Goal: Transaction & Acquisition: Subscribe to service/newsletter

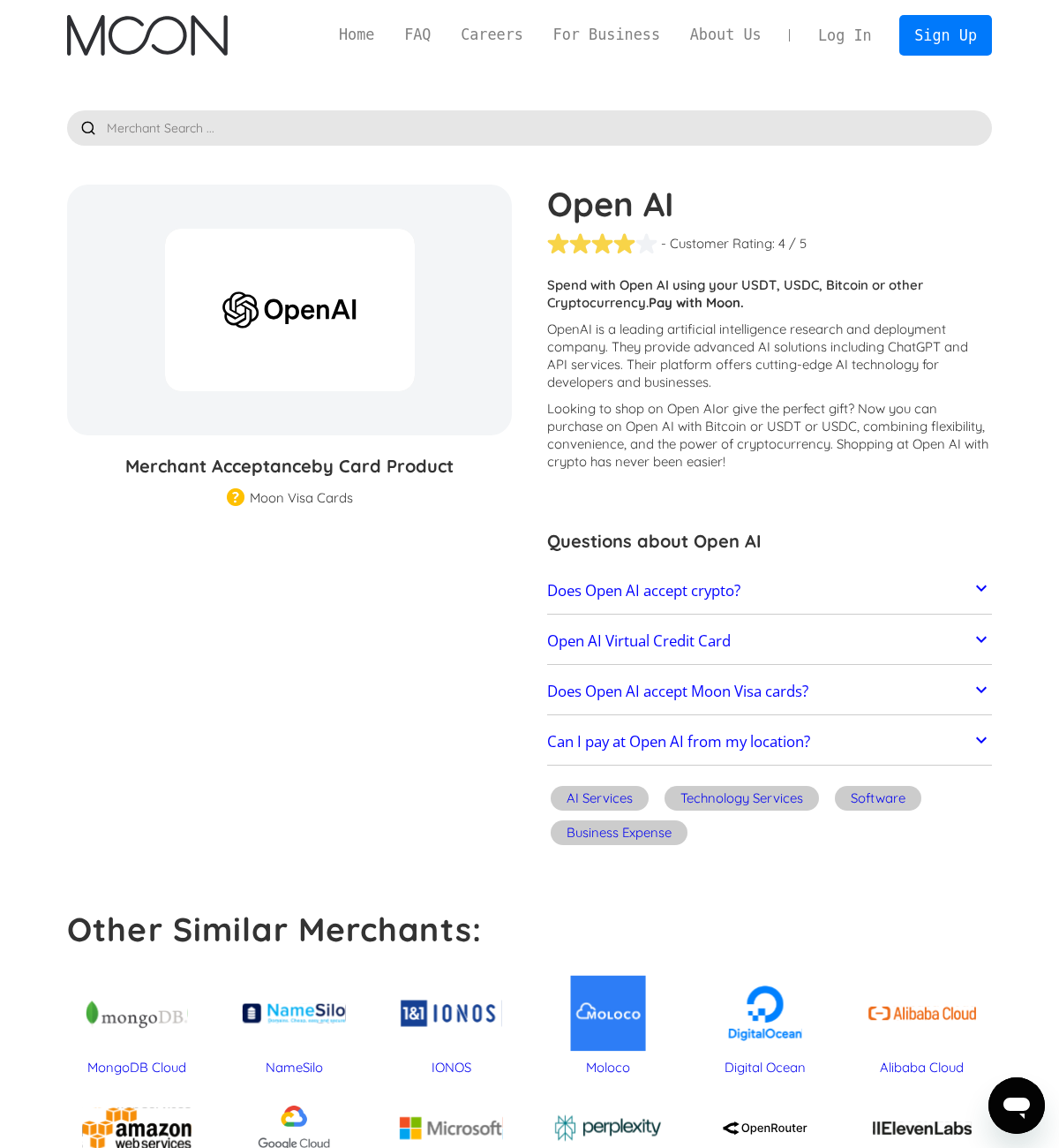
click at [796, 593] on link "Does Open AI accept crypto?" at bounding box center [769, 590] width 445 height 37
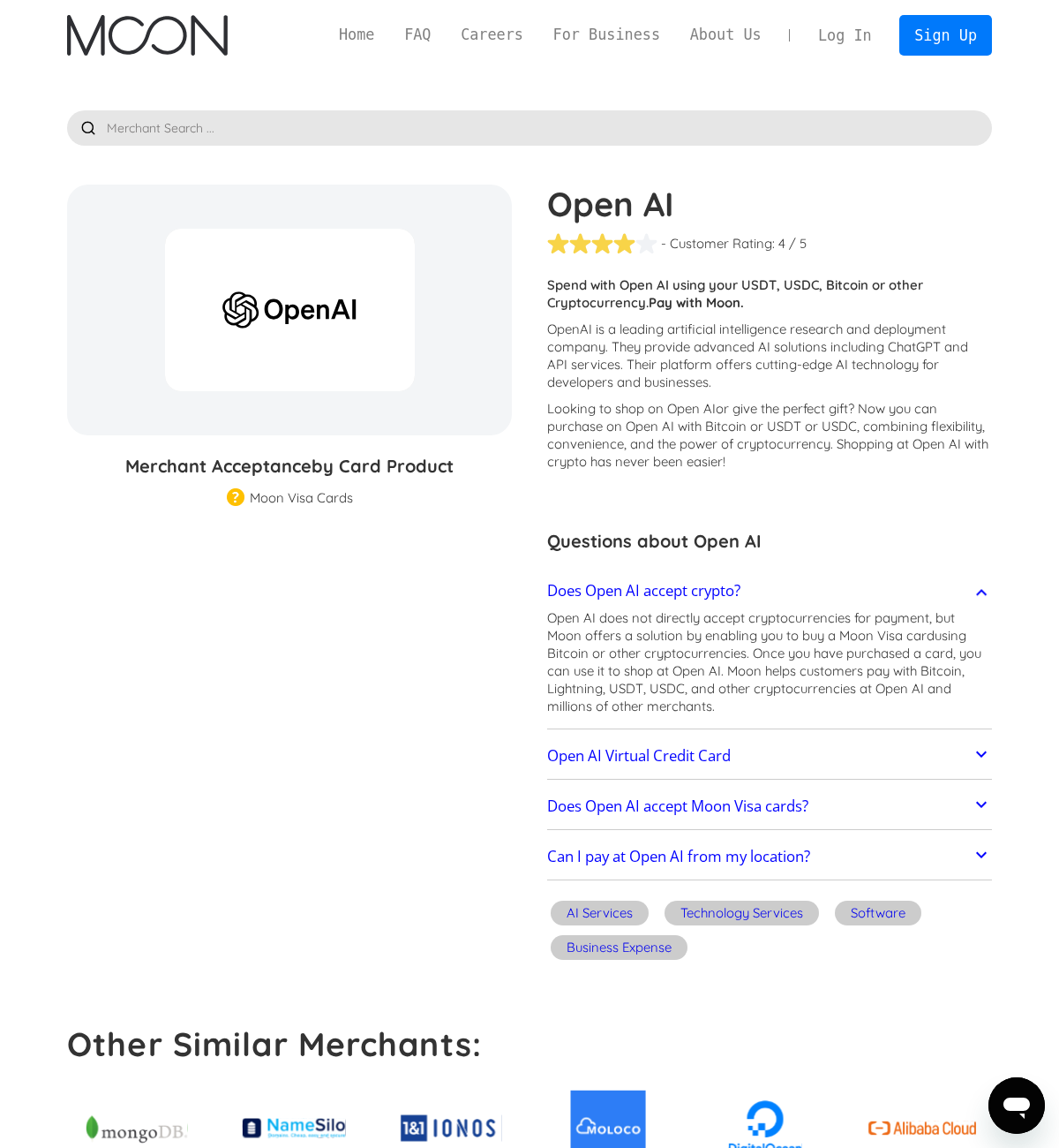
click at [141, 36] on img "home" at bounding box center [147, 35] width 160 height 40
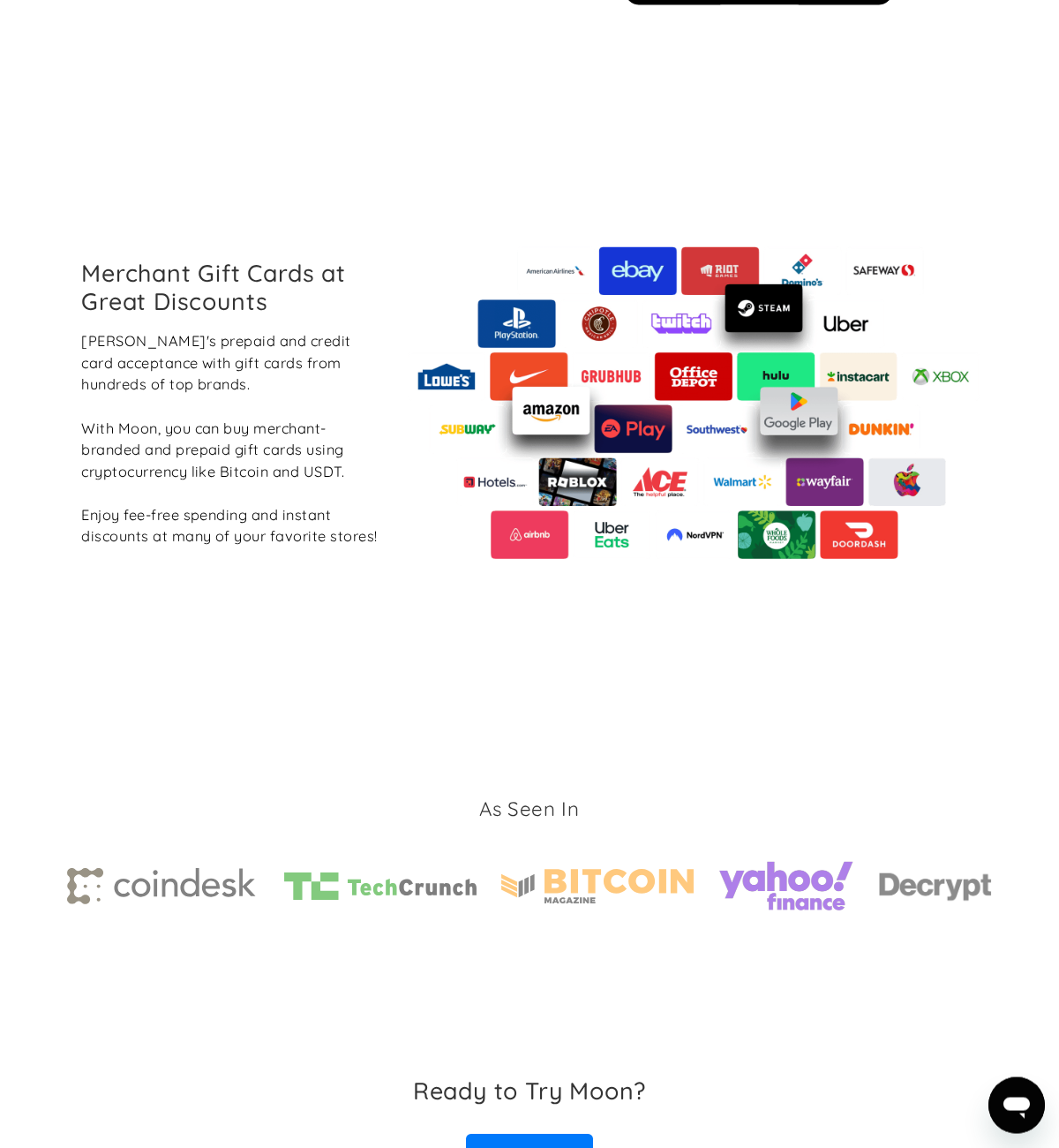
scroll to position [1963, 0]
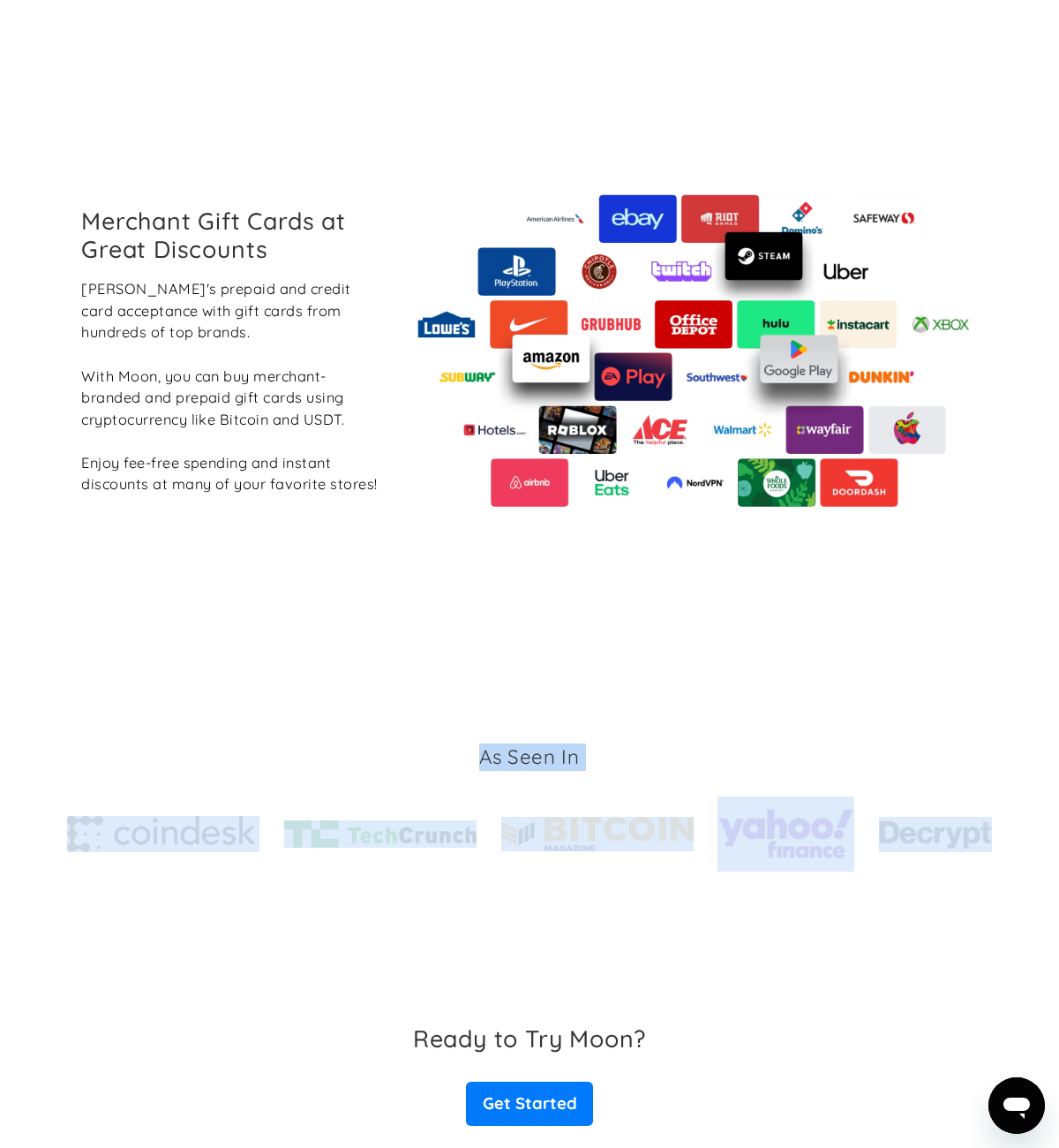
drag, startPoint x: 1043, startPoint y: 749, endPoint x: 1040, endPoint y: 880, distance: 131.0
click at [1040, 880] on section "As Seen In" at bounding box center [529, 808] width 1059 height 365
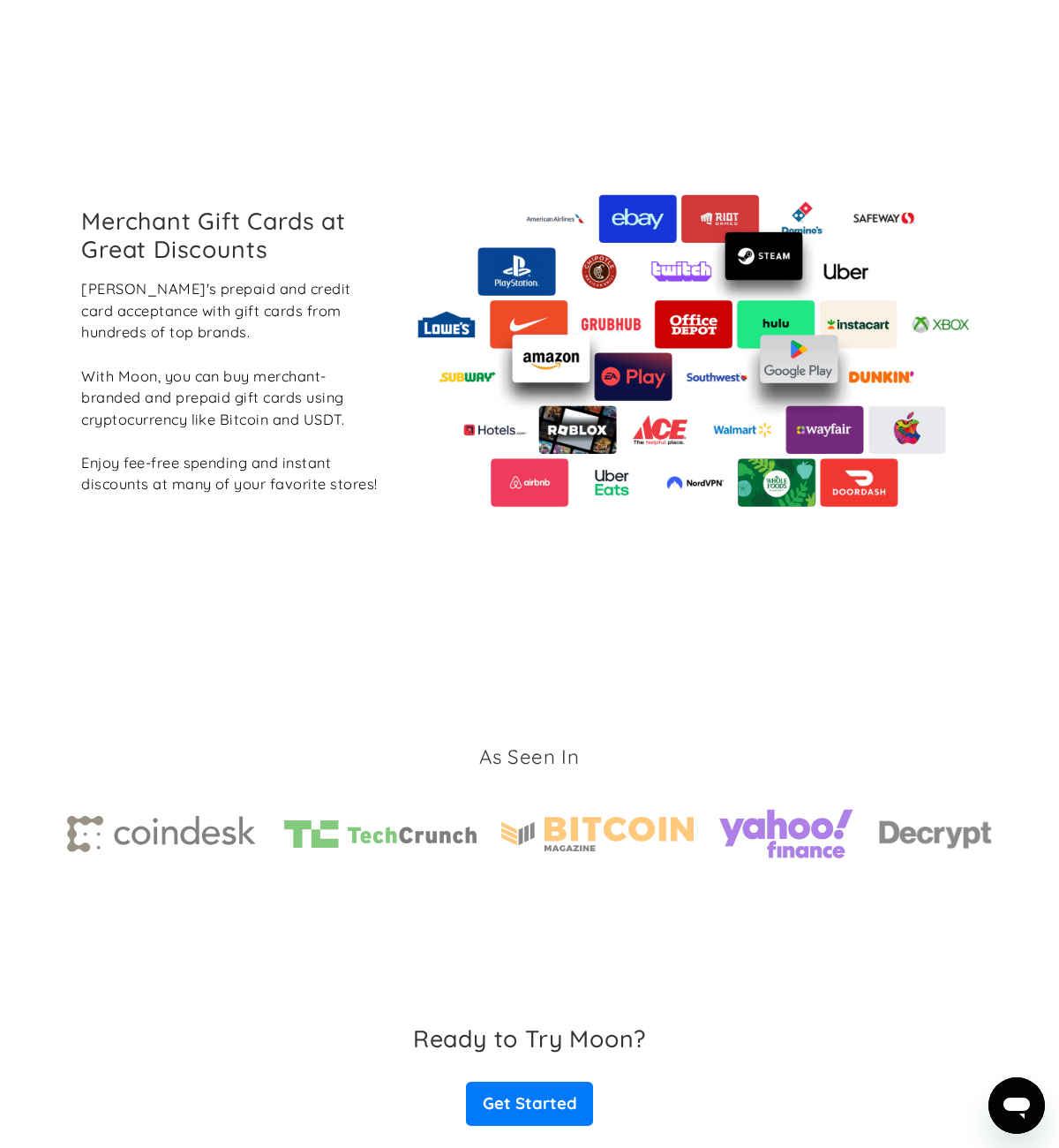
click at [1005, 815] on div "As Seen In" at bounding box center [529, 808] width 977 height 365
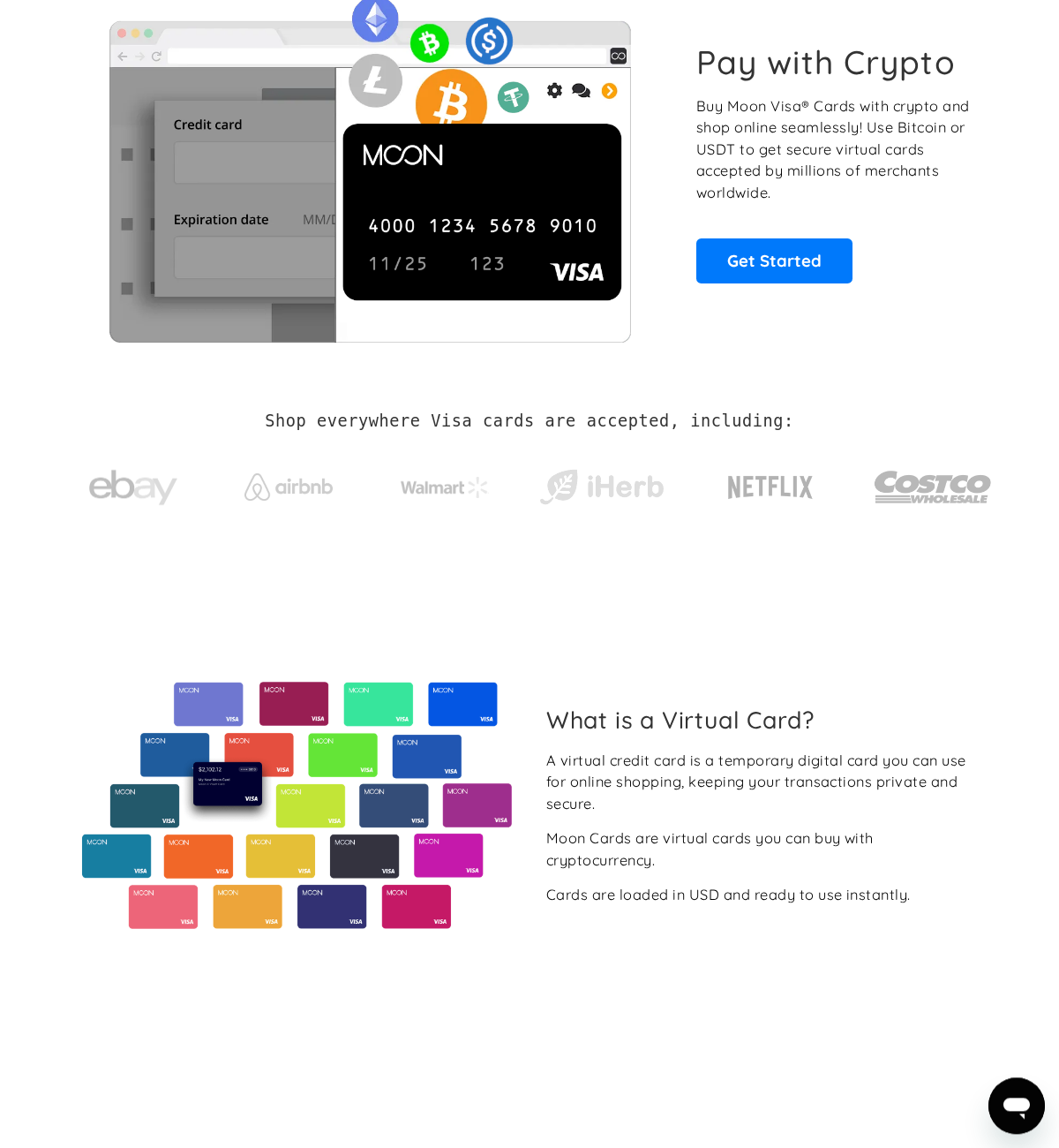
scroll to position [0, 0]
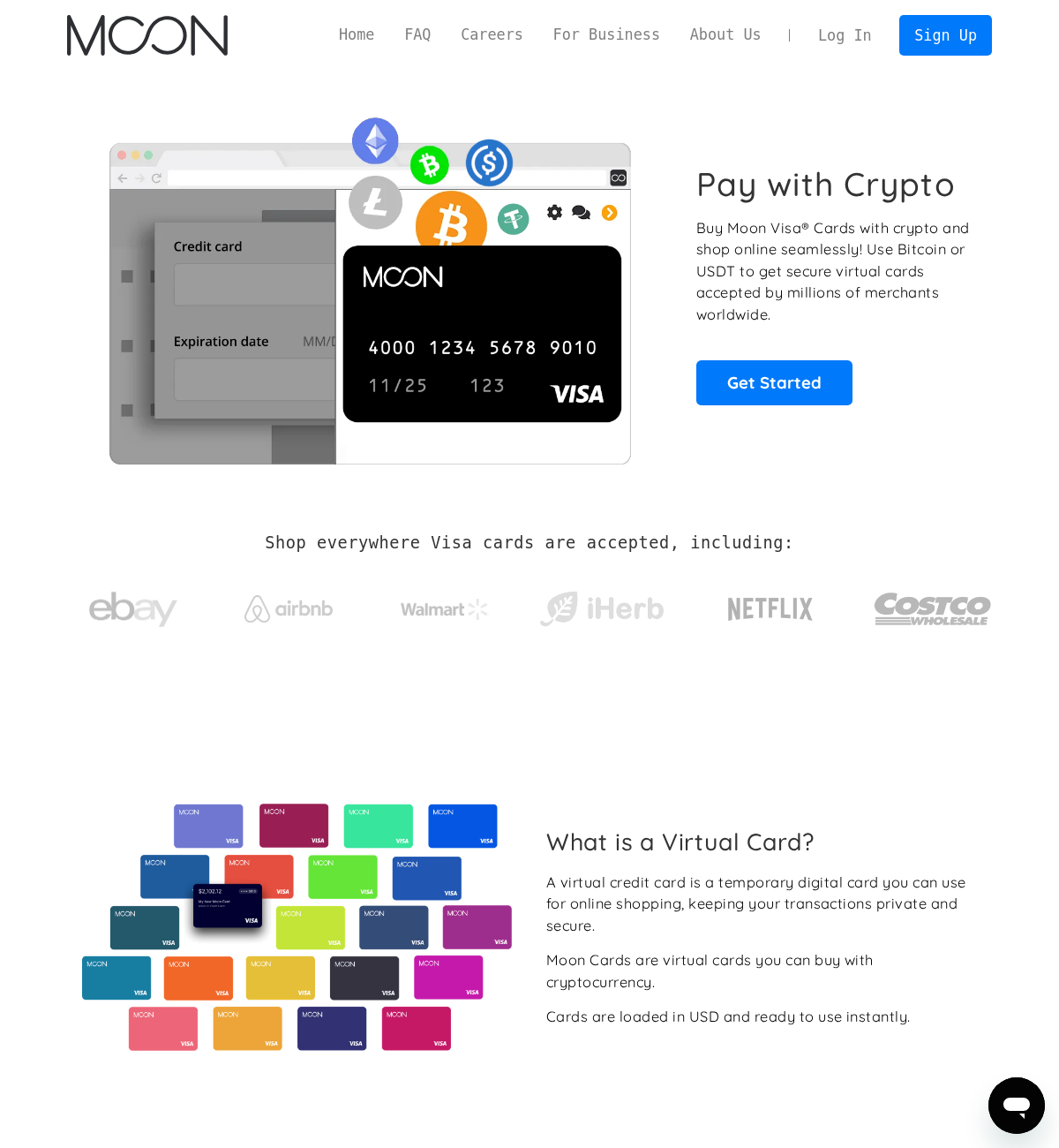
click at [811, 320] on p "Buy Moon Visa® Cards with crypto and shop online seamlessly! Use Bitcoin or USD…" at bounding box center [834, 271] width 277 height 109
click at [793, 315] on p "Buy Moon Visa® Cards with crypto and shop online seamlessly! Use Bitcoin or USD…" at bounding box center [834, 271] width 277 height 109
click at [682, 209] on div "Pay with Crypto Buy Moon Visa® Cards with crypto and shop online seamlessly! Us…" at bounding box center [530, 284] width 925 height 358
click at [683, 146] on div "Pay with Crypto Buy Moon Visa® Cards with crypto and shop online seamlessly! Us…" at bounding box center [530, 284] width 925 height 358
click at [702, 116] on div "Pay with Crypto Buy Moon Visa® Cards with crypto and shop online seamlessly! Us…" at bounding box center [530, 284] width 925 height 358
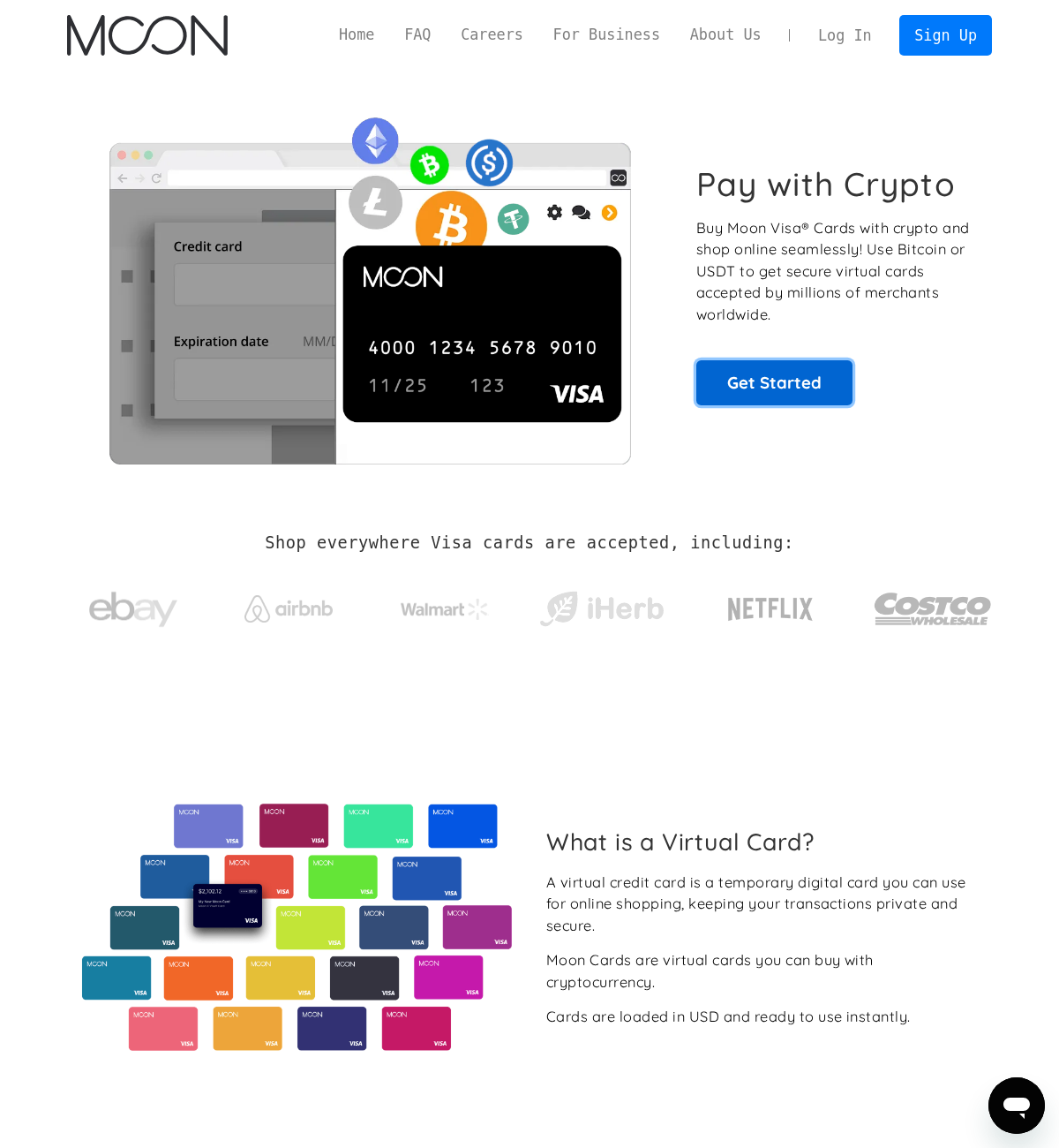
click at [815, 393] on link "Get Started" at bounding box center [774, 382] width 156 height 44
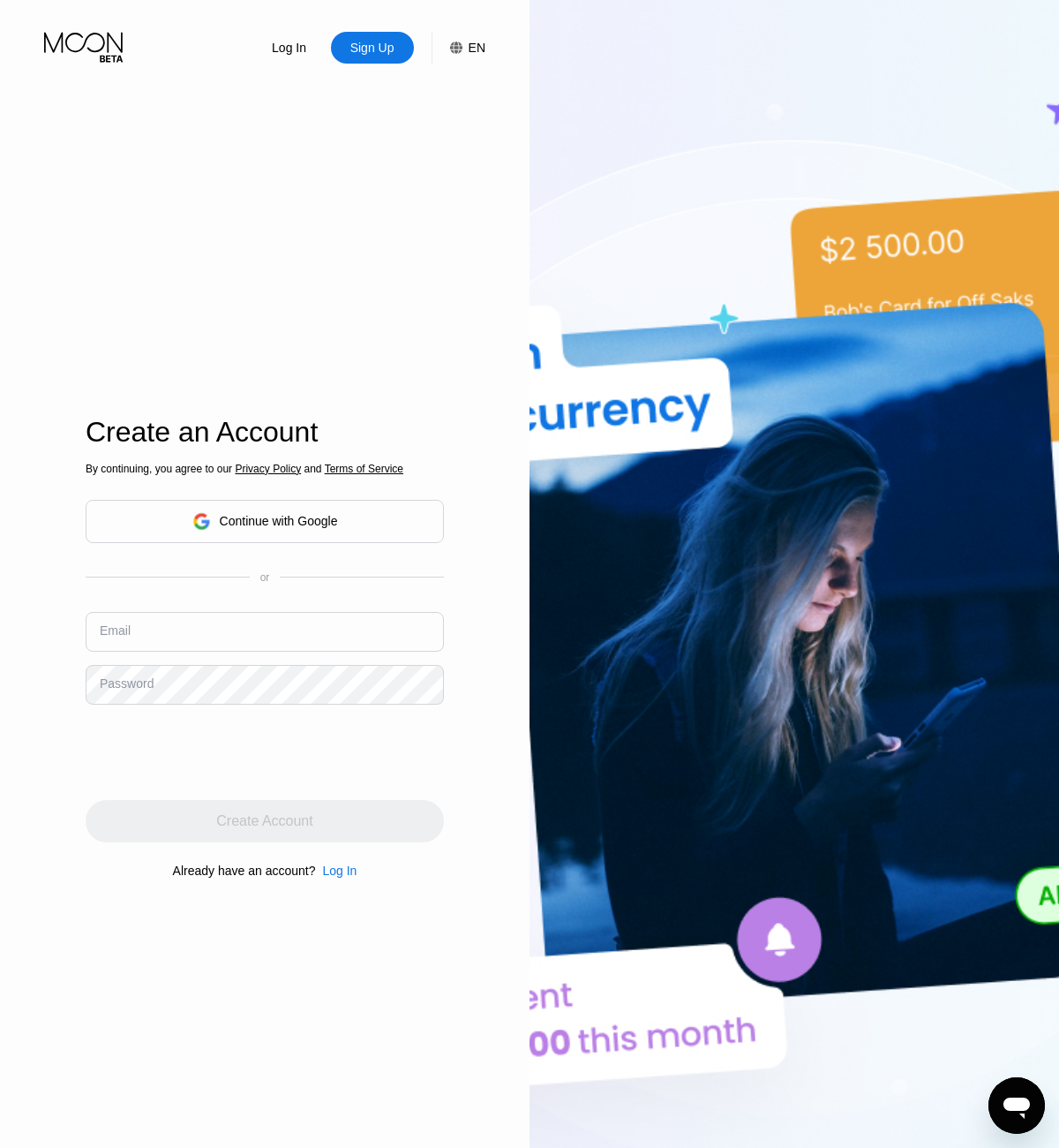
click at [364, 567] on div "By continuing, you agree to our Privacy Policy and Terms of Service Continue wi…" at bounding box center [264, 669] width 358 height 425
click at [411, 579] on div "or" at bounding box center [264, 578] width 358 height 13
click at [350, 572] on div "or" at bounding box center [264, 578] width 358 height 13
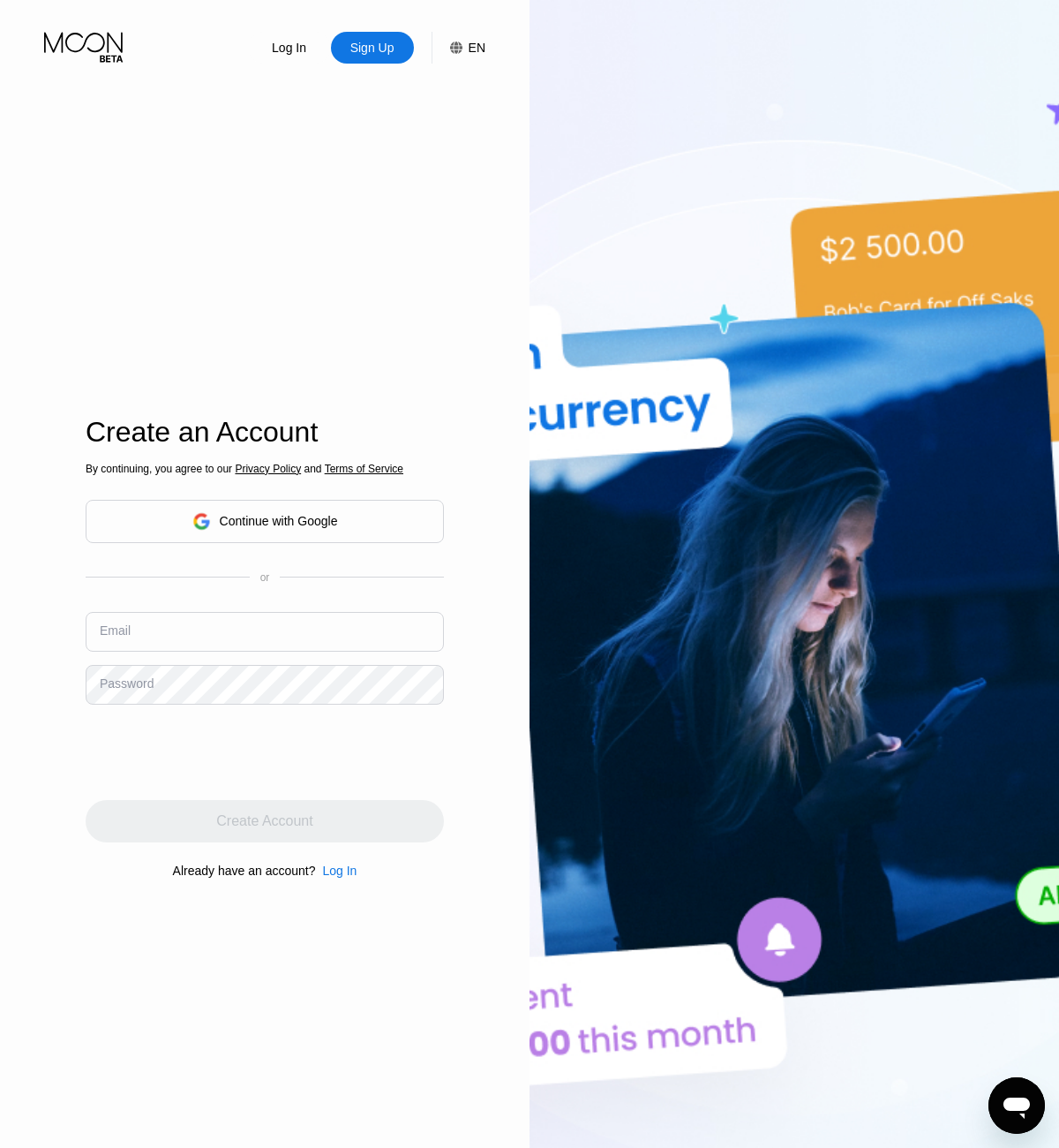
click at [350, 572] on div "or" at bounding box center [264, 578] width 358 height 13
click at [33, 325] on div "Log In Sign Up EN Language English Save Create an Account By continuing, you ag…" at bounding box center [265, 631] width 530 height 1263
